Goal: Task Accomplishment & Management: Manage account settings

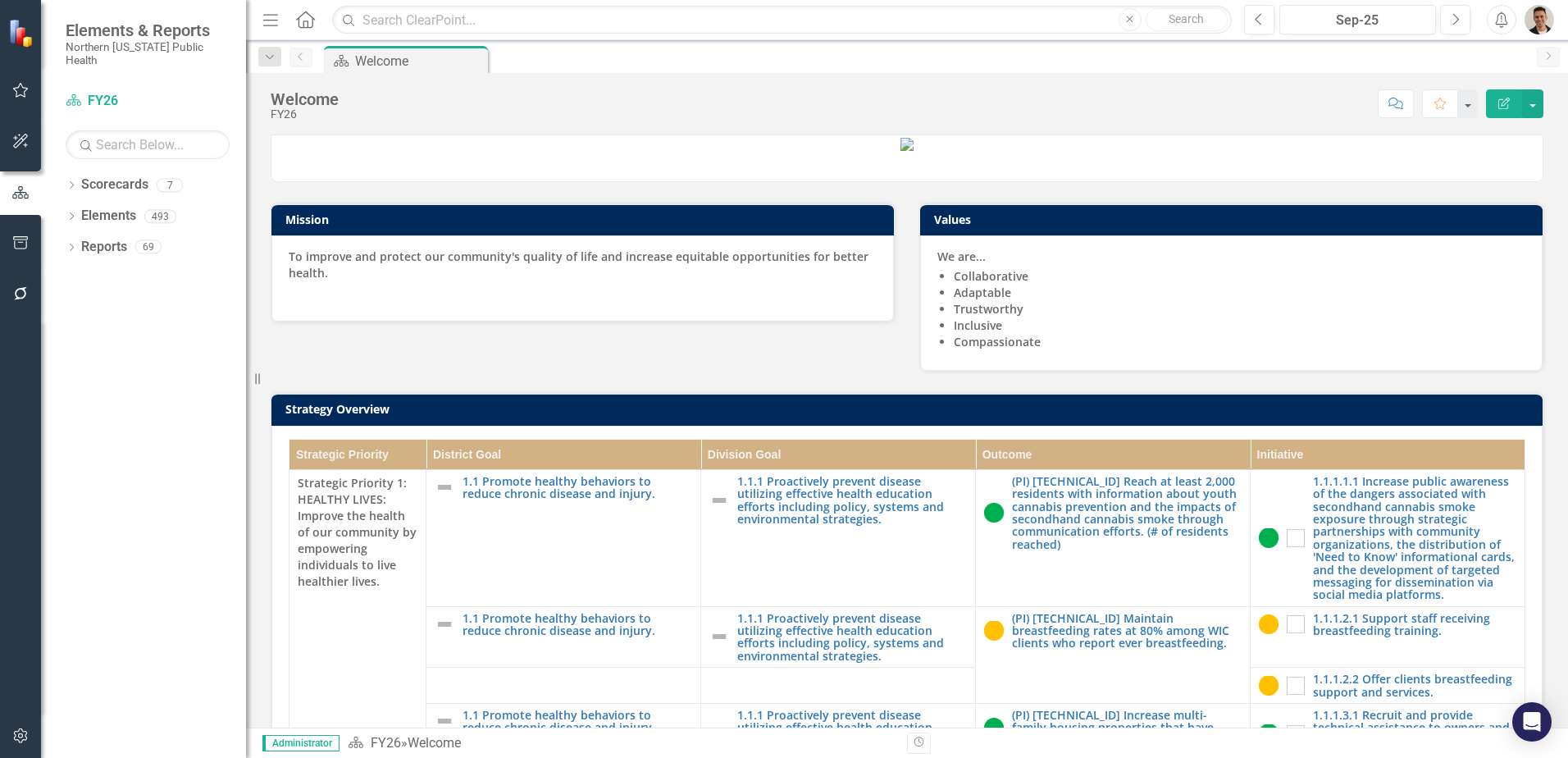
scroll to position [468, 0]
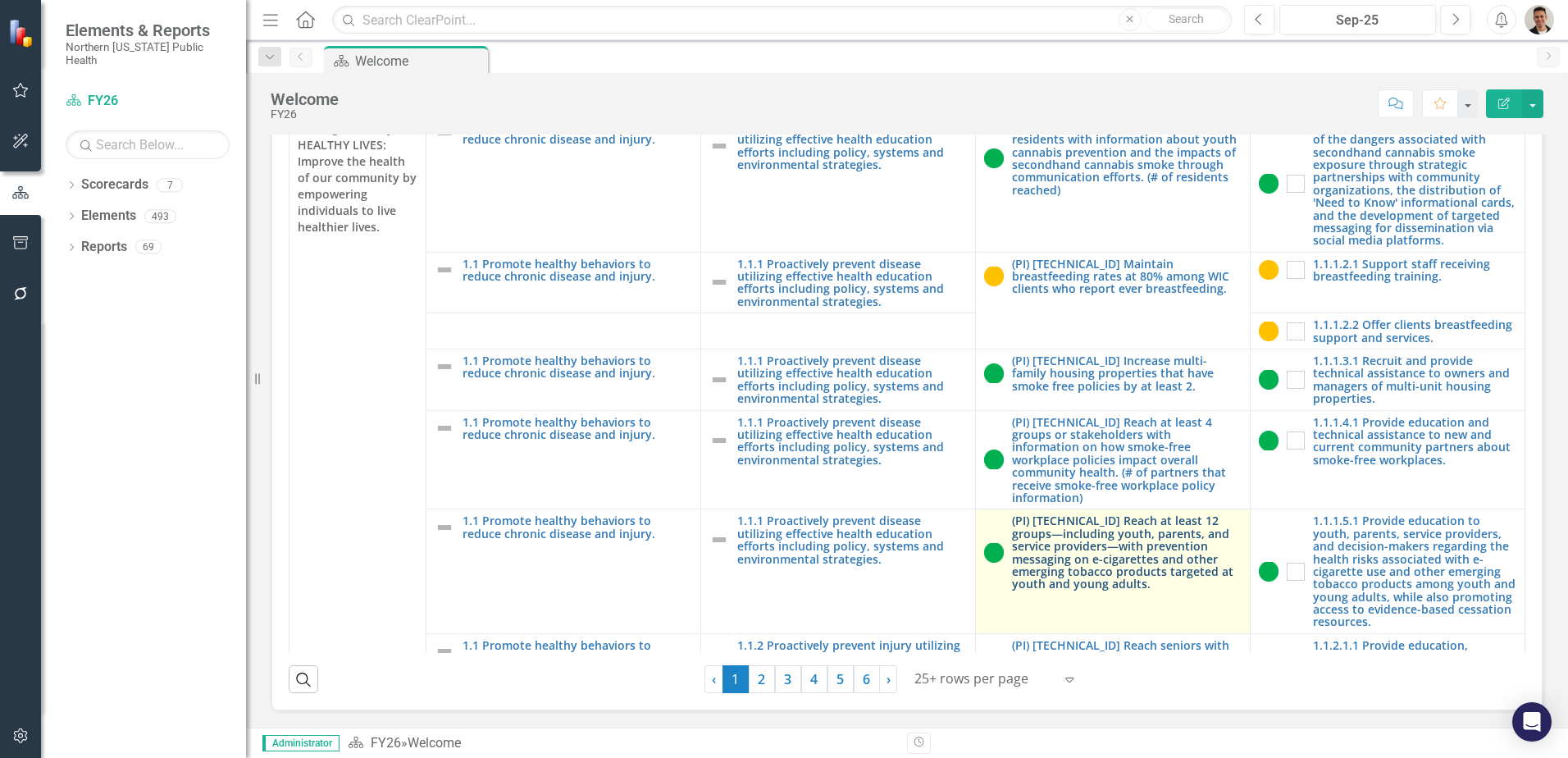
drag, startPoint x: 829, startPoint y: 677, endPoint x: 1203, endPoint y: 569, distance: 389.3
click at [830, 677] on link "5" at bounding box center [840, 678] width 26 height 28
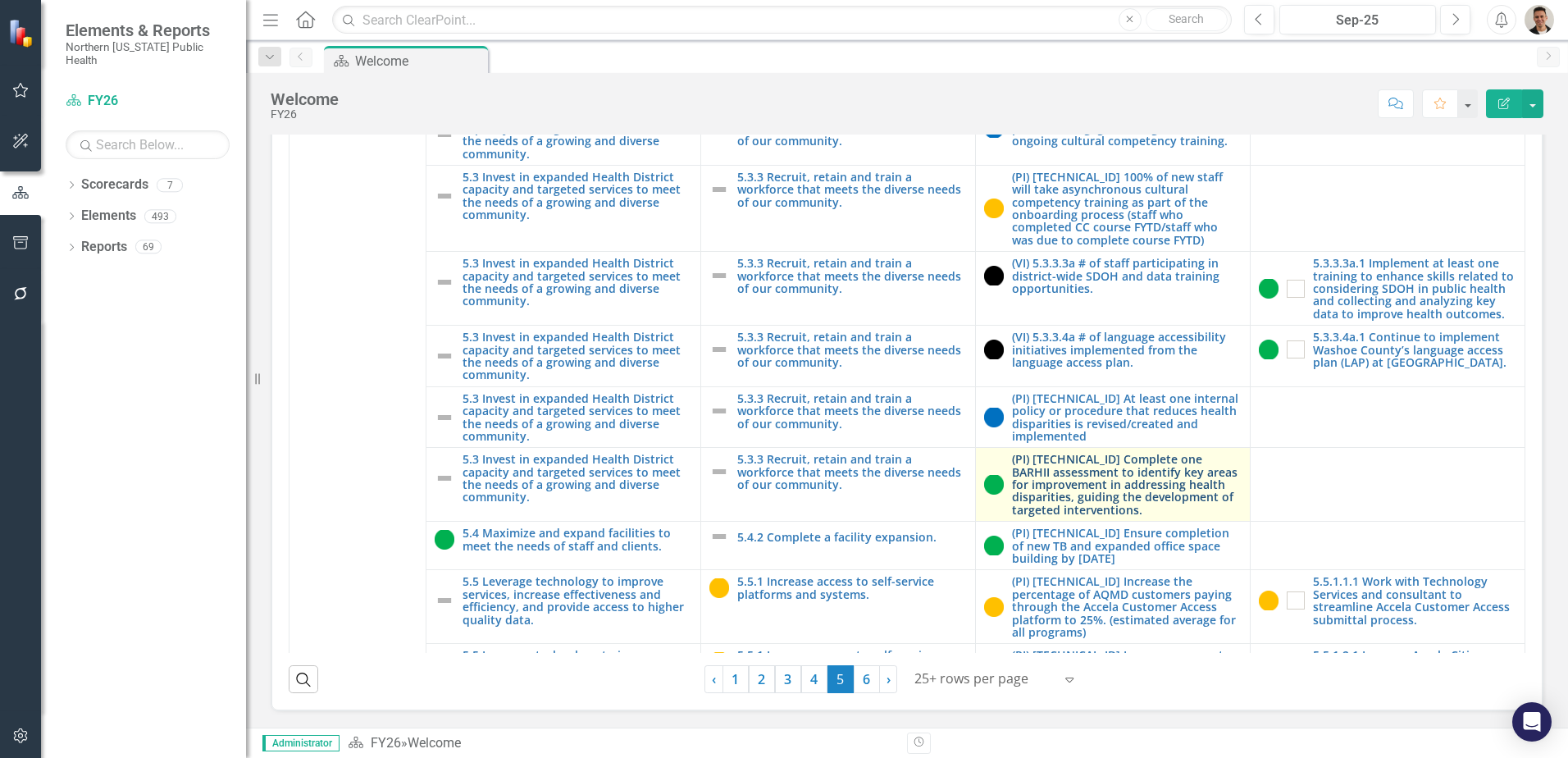
scroll to position [2479, 0]
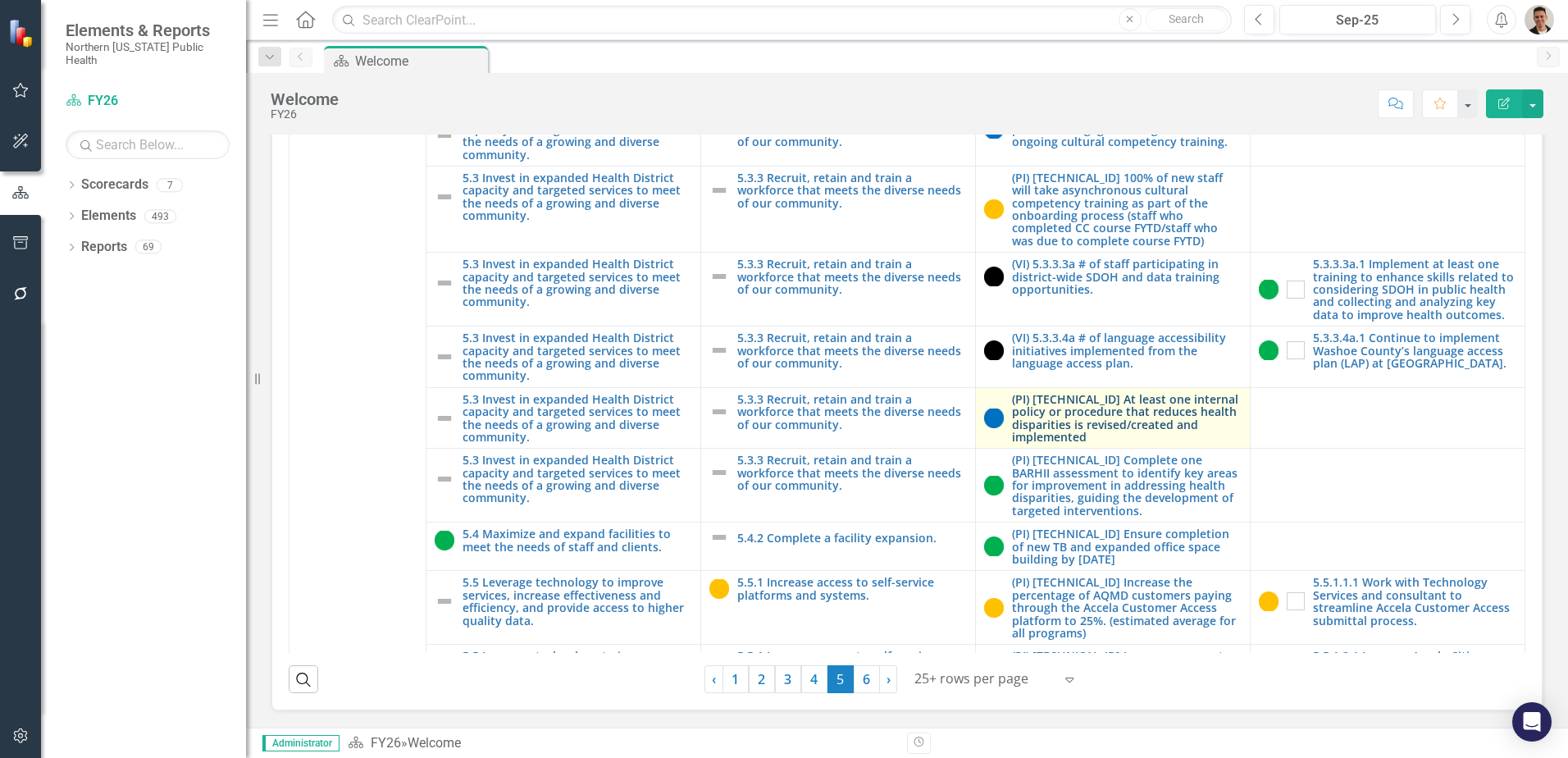
click at [1056, 426] on link "(PI) [TECHNICAL_ID] At least one internal policy or procedure that reduces heal…" at bounding box center [1126, 418] width 229 height 51
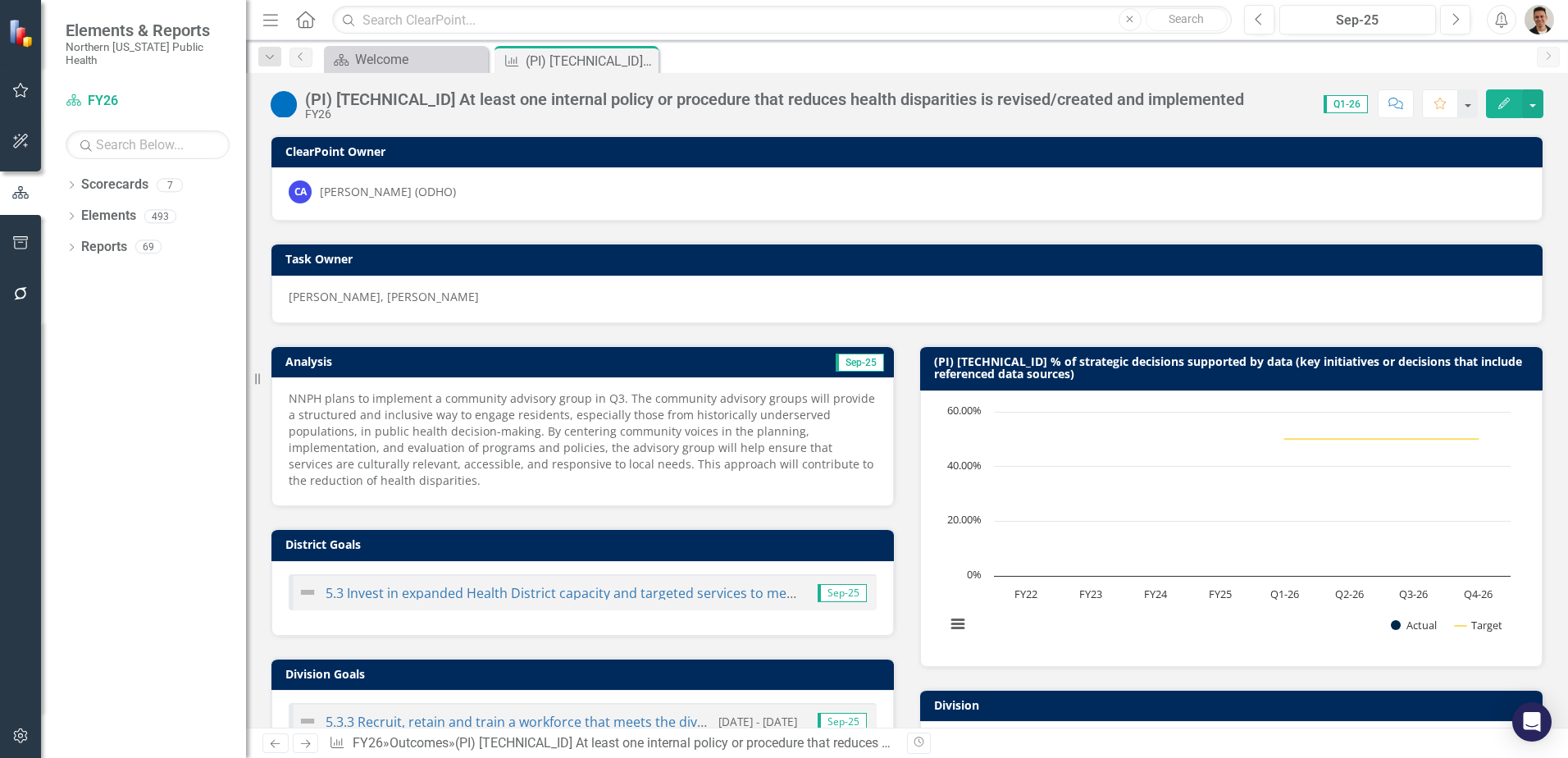
click at [1056, 362] on h3 "(PI) [TECHNICAL_ID] % of strategic decisions supported by data (key initiatives…" at bounding box center [1234, 368] width 601 height 25
click at [381, 353] on td "Analysis" at bounding box center [430, 363] width 290 height 24
click at [382, 353] on td "Analysis" at bounding box center [430, 363] width 290 height 24
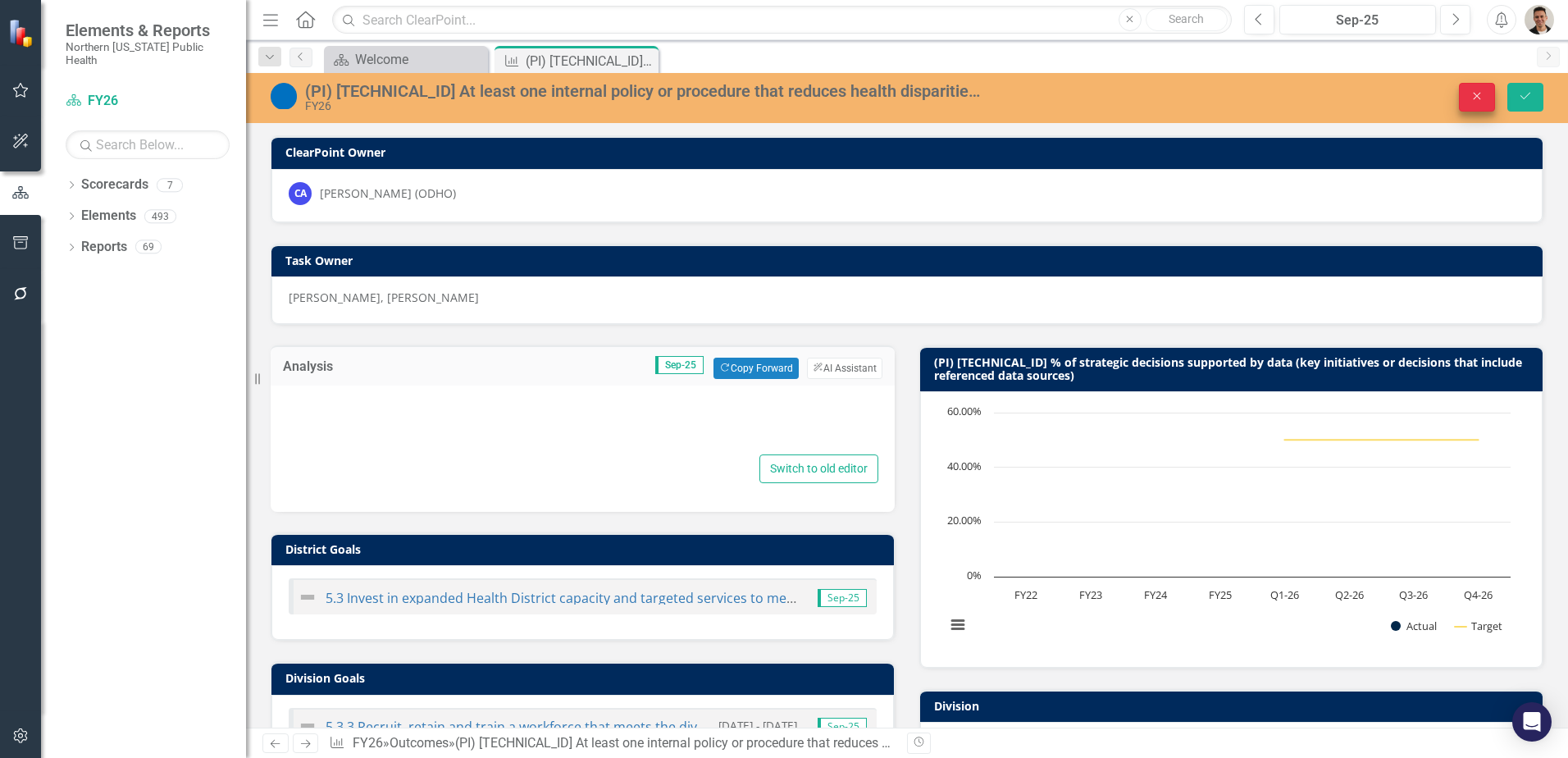
type textarea "<p>NNPH plans to implement a community advisory group in Q3. The community advi…"
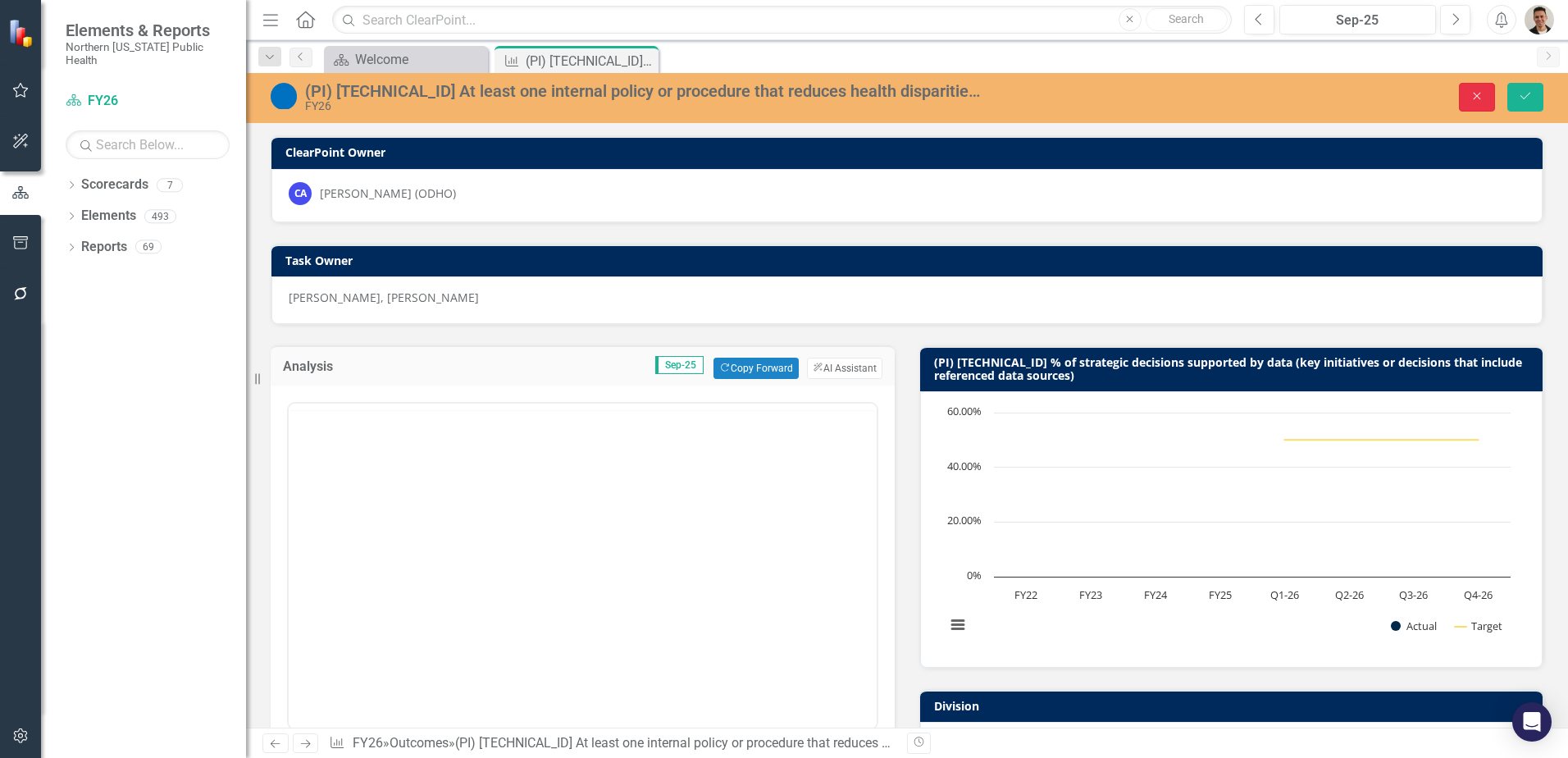
click at [1478, 93] on icon "Close" at bounding box center [1477, 96] width 14 height 12
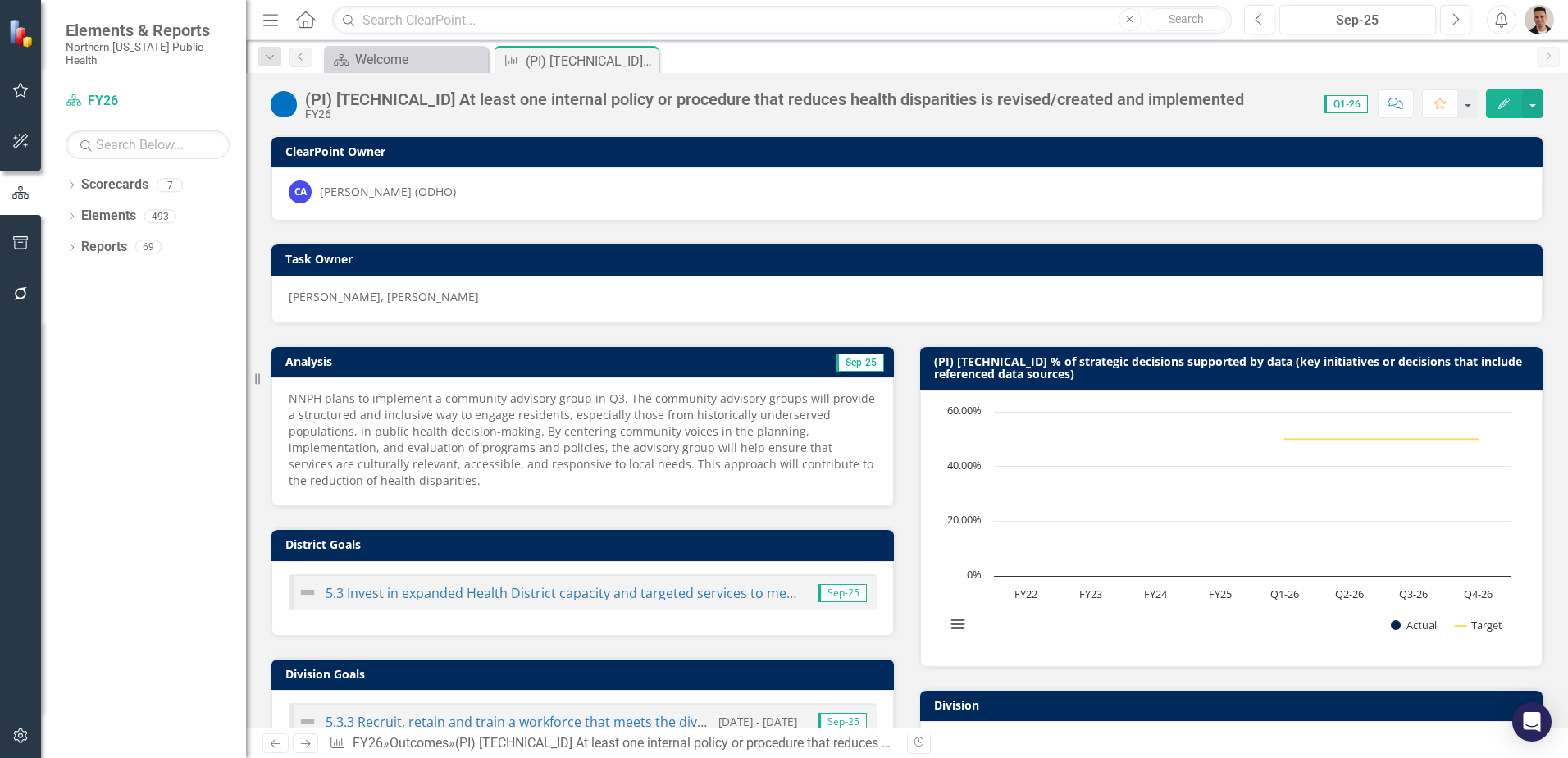
click at [1300, 369] on h3 "(PI) [TECHNICAL_ID] % of strategic decisions supported by data (key initiatives…" at bounding box center [1234, 368] width 601 height 25
click at [1065, 360] on h3 "(PI) [TECHNICAL_ID] % of strategic decisions supported by data (key initiatives…" at bounding box center [1234, 368] width 601 height 25
click at [1065, 360] on h3 "(PI) [TECHNICAL_ID] % of strategic decisions supported by data (key initiatives…" at bounding box center [1234, 368] width 601 height 25
click at [642, 60] on icon at bounding box center [643, 61] width 9 height 9
